Goal: Check status

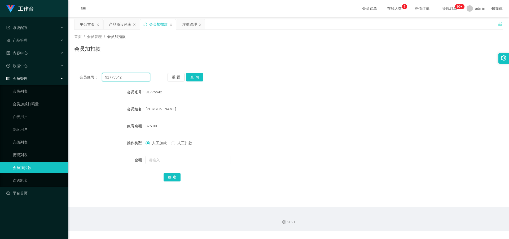
drag, startPoint x: 0, startPoint y: 0, endPoint x: 122, endPoint y: 78, distance: 145.1
click at [122, 78] on input "91775542" at bounding box center [126, 77] width 48 height 8
type input "9"
paste input "89414445"
type input "89414445"
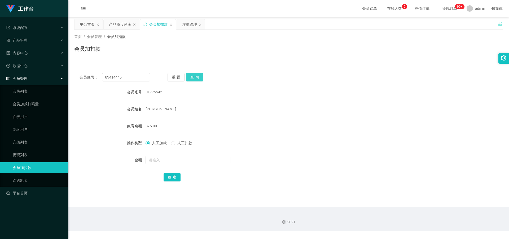
click at [195, 77] on button "查 询" at bounding box center [194, 77] width 17 height 8
click at [193, 162] on input "text" at bounding box center [187, 160] width 85 height 8
type input "7600"
click at [174, 176] on button "确 定" at bounding box center [172, 177] width 17 height 8
click at [123, 23] on div "产品预设列表" at bounding box center [120, 24] width 22 height 10
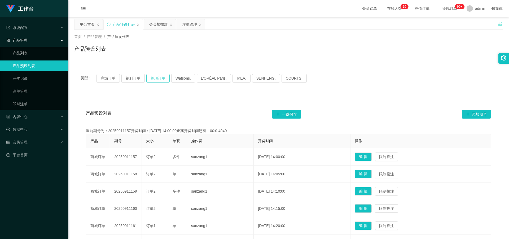
click at [163, 79] on button "兑现订单" at bounding box center [157, 78] width 23 height 8
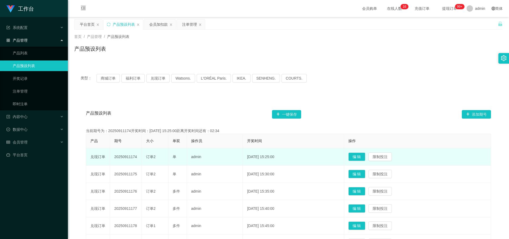
drag, startPoint x: 115, startPoint y: 156, endPoint x: 139, endPoint y: 156, distance: 23.9
click at [139, 156] on td "20250911174" at bounding box center [126, 156] width 32 height 17
copy td "20250911174"
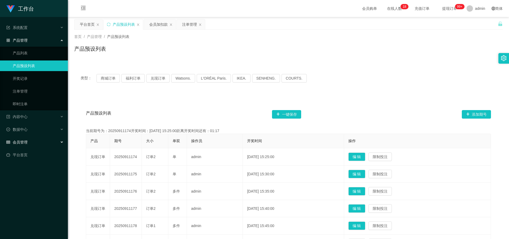
click at [24, 143] on span "会员管理" at bounding box center [16, 142] width 21 height 4
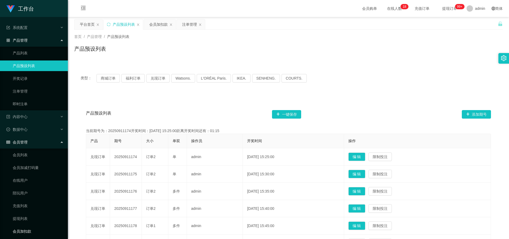
click at [31, 229] on link "会员加扣款" at bounding box center [38, 231] width 51 height 11
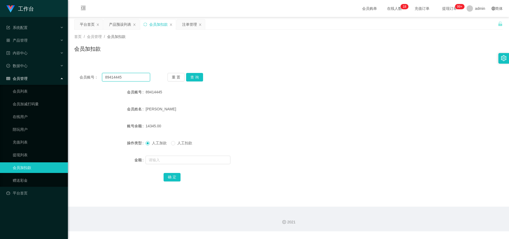
drag, startPoint x: 105, startPoint y: 79, endPoint x: 122, endPoint y: 79, distance: 17.2
click at [122, 79] on input "89414445" at bounding box center [126, 77] width 48 height 8
click at [24, 42] on span "产品管理" at bounding box center [16, 40] width 21 height 4
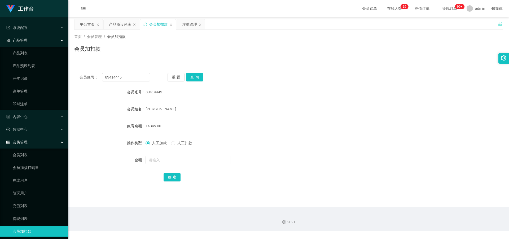
click at [26, 90] on link "注单管理" at bounding box center [38, 91] width 51 height 11
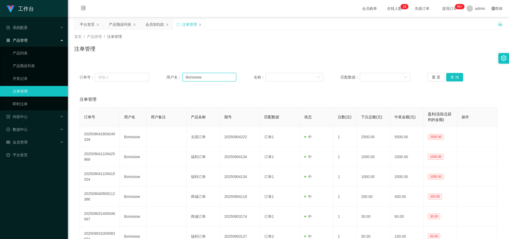
click at [214, 77] on input "Borissiow" at bounding box center [209, 77] width 54 height 8
type input "B"
paste input "89414445"
type input "89414445"
click at [454, 77] on button "查 询" at bounding box center [454, 77] width 17 height 8
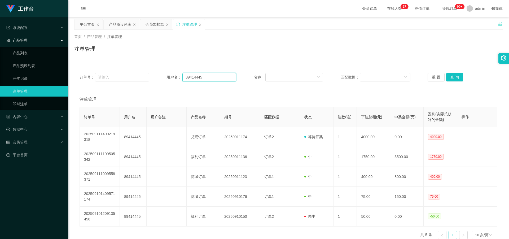
drag, startPoint x: 186, startPoint y: 78, endPoint x: 201, endPoint y: 78, distance: 15.1
click at [201, 78] on input "89414445" at bounding box center [209, 77] width 54 height 8
